Goal: Transaction & Acquisition: Book appointment/travel/reservation

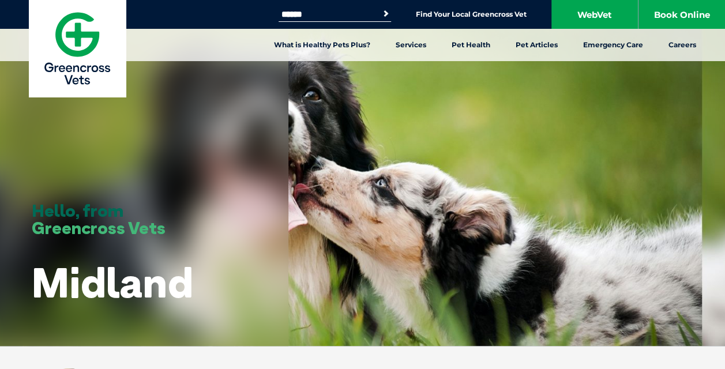
click at [67, 215] on link "Vaccinations" at bounding box center [57, 217] width 48 height 10
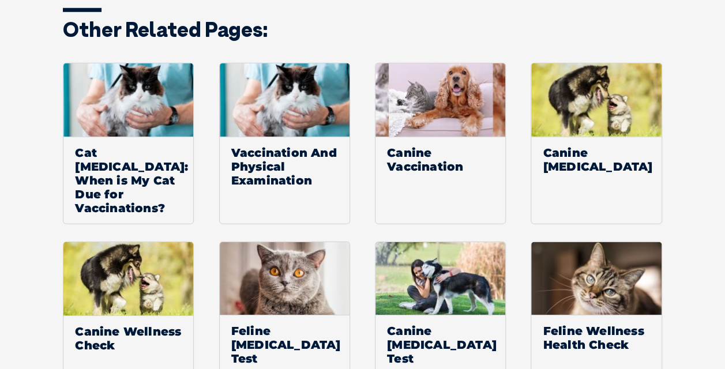
scroll to position [1652, 0]
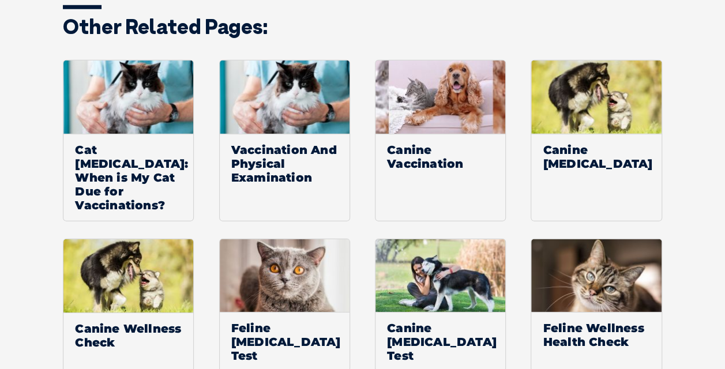
click at [443, 134] on span "Canine Vaccination" at bounding box center [441, 157] width 130 height 46
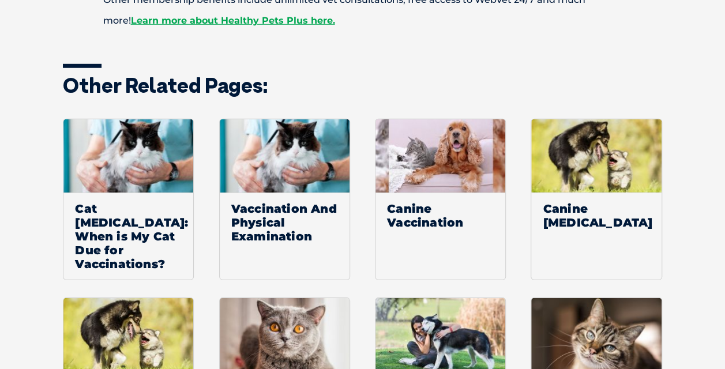
scroll to position [1851, 0]
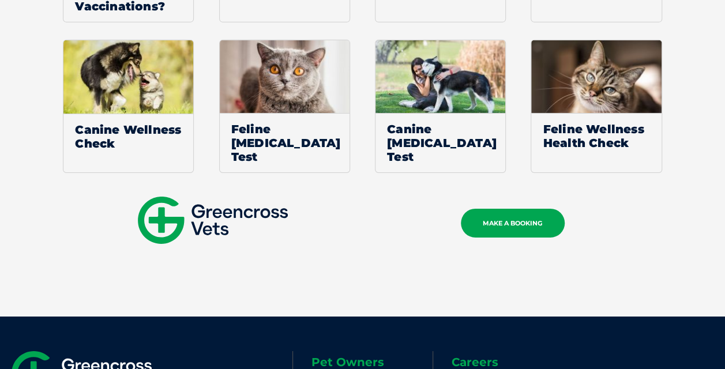
click at [505, 209] on link "MAKE A BOOKING" at bounding box center [513, 223] width 104 height 29
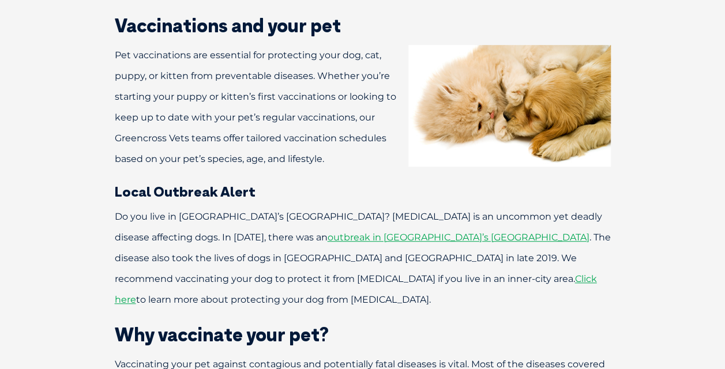
scroll to position [0, 0]
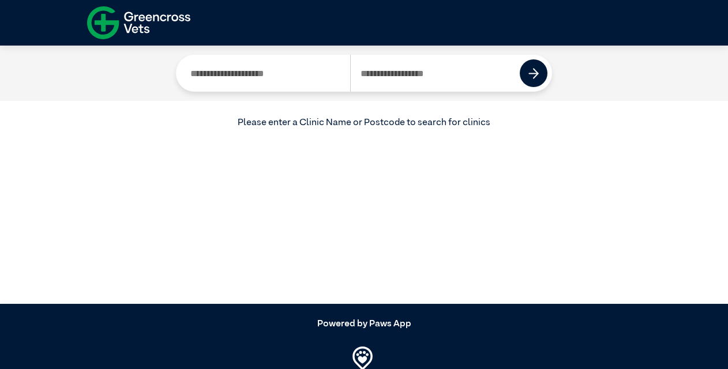
click at [282, 81] on input "Search by Clinic Name" at bounding box center [266, 73] width 170 height 37
